Goal: Find specific page/section: Find specific page/section

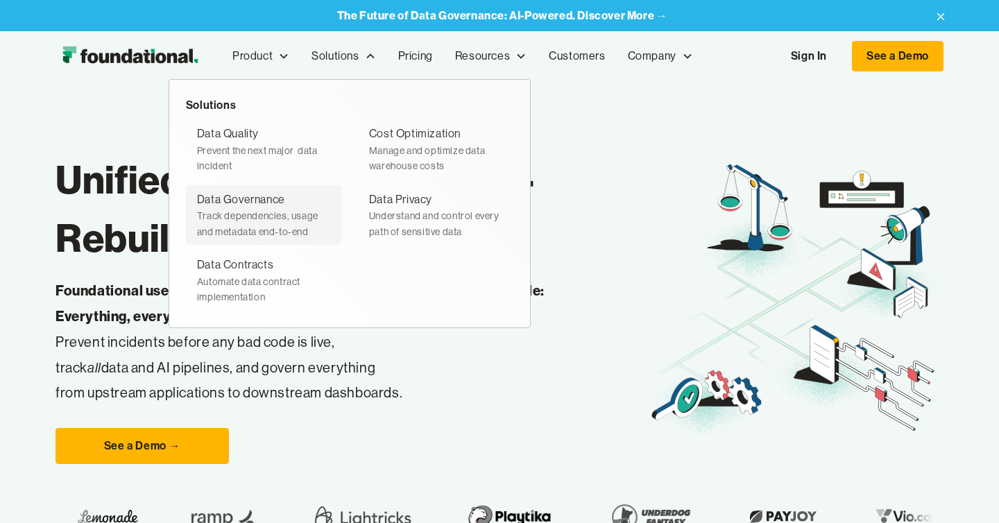
click at [267, 191] on div "Data Governance" at bounding box center [241, 200] width 88 height 18
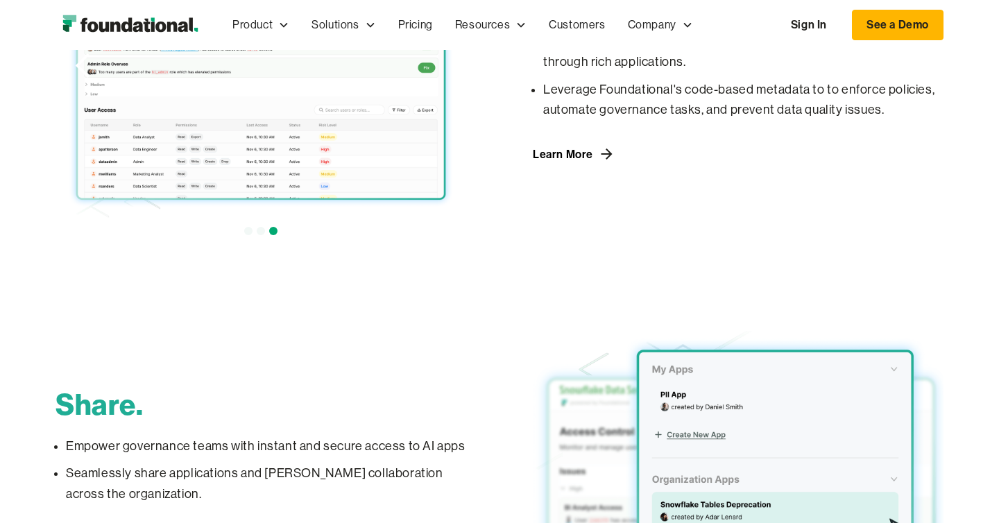
scroll to position [1114, 0]
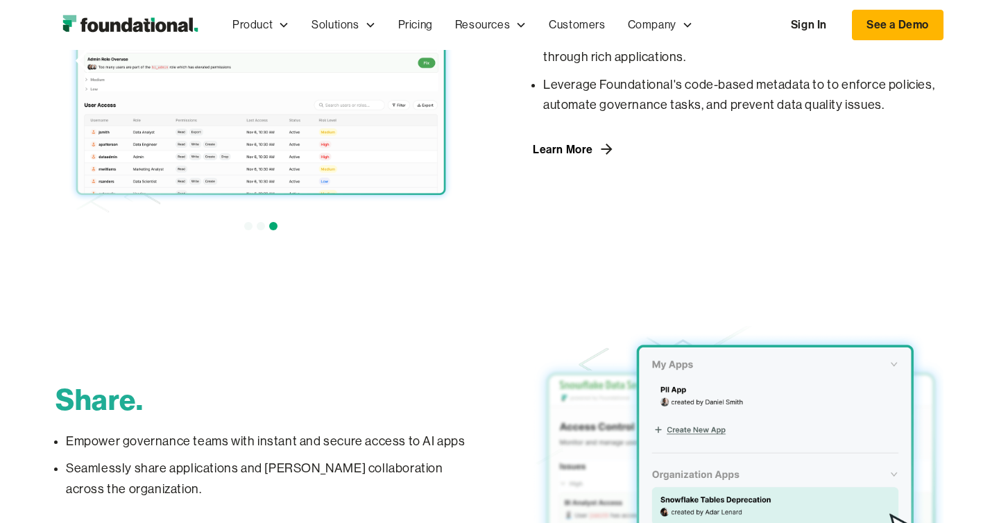
click at [802, 27] on link "Sign In" at bounding box center [809, 24] width 64 height 29
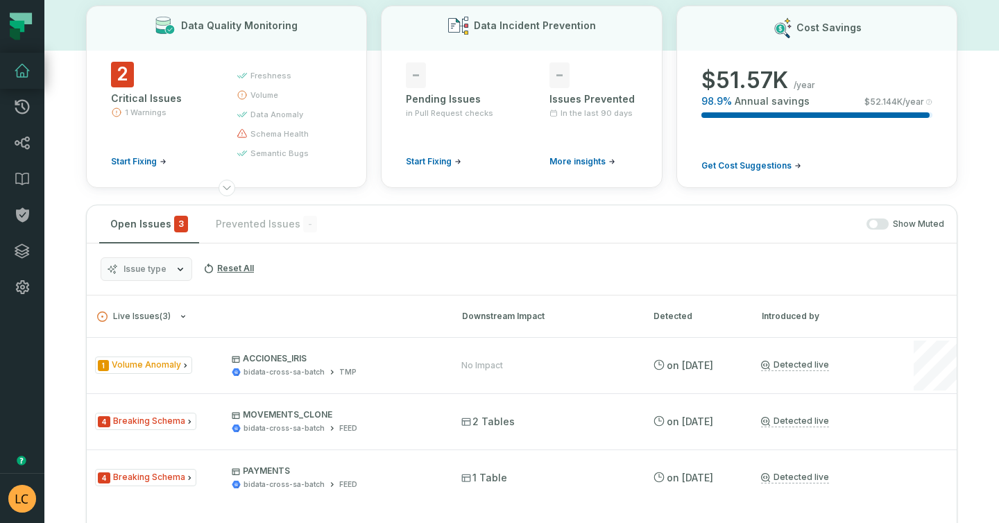
scroll to position [95, 0]
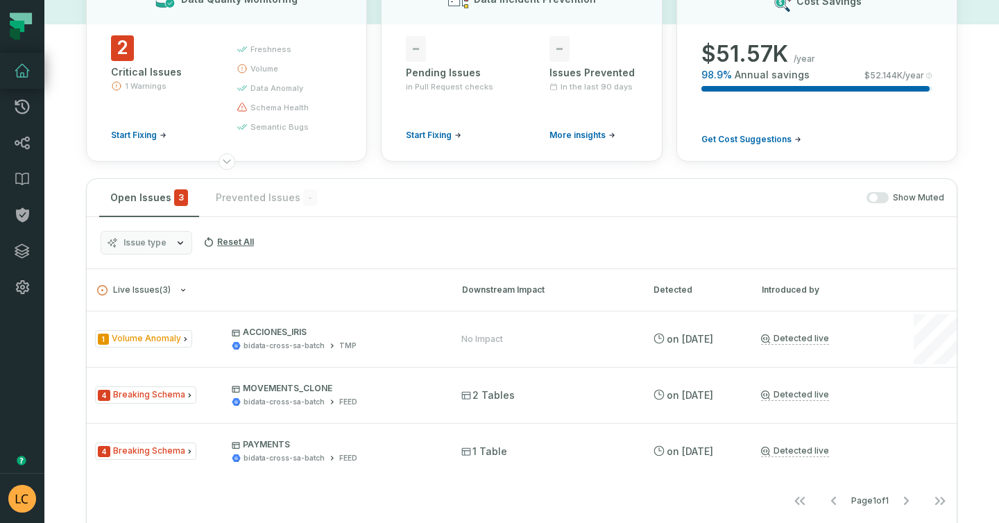
click at [21, 33] on icon at bounding box center [21, 27] width 42 height 42
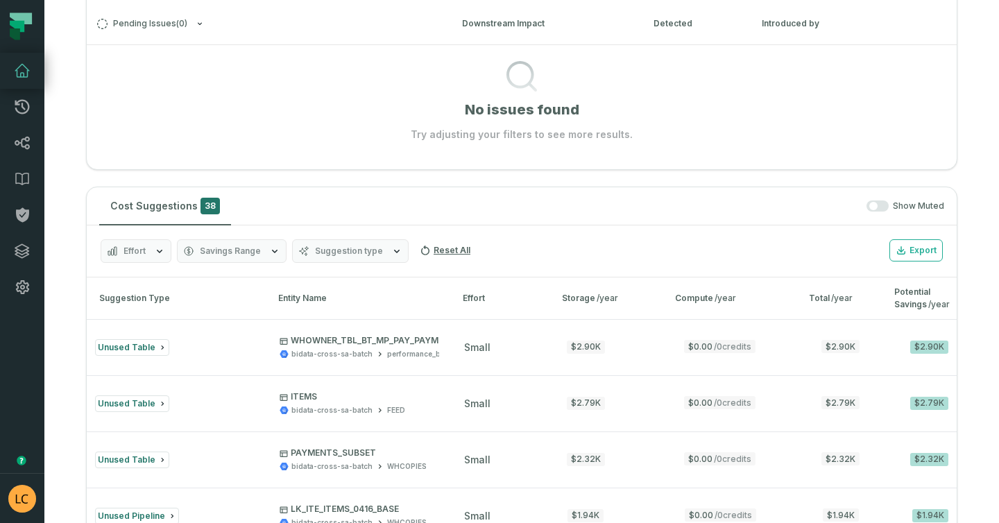
scroll to position [616, 0]
